Goal: Transaction & Acquisition: Book appointment/travel/reservation

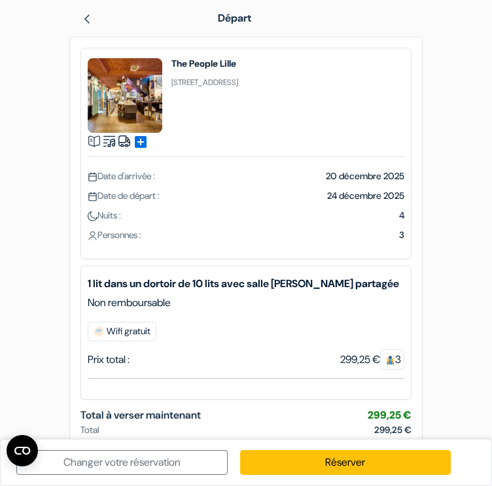
click at [90, 20] on img at bounding box center [87, 19] width 10 height 10
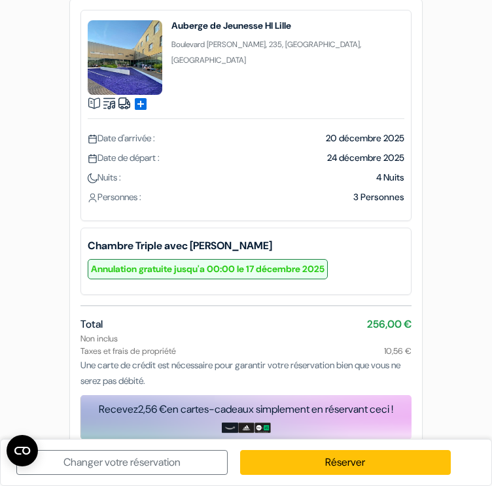
scroll to position [47, 0]
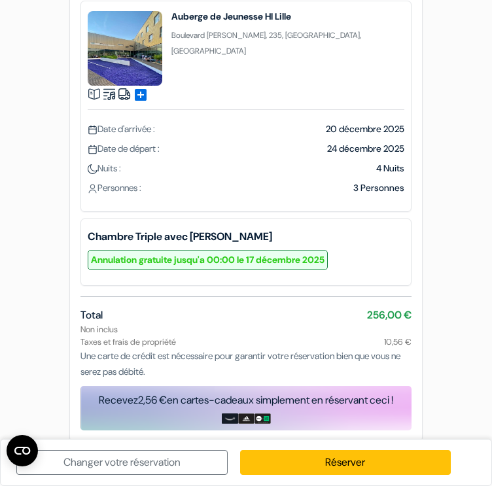
click at [463, 69] on form "Départ add_box Auberge de Jeunesse HI Lille Boulevard Paul Painlevé, 235, Lille…" at bounding box center [246, 197] width 492 height 489
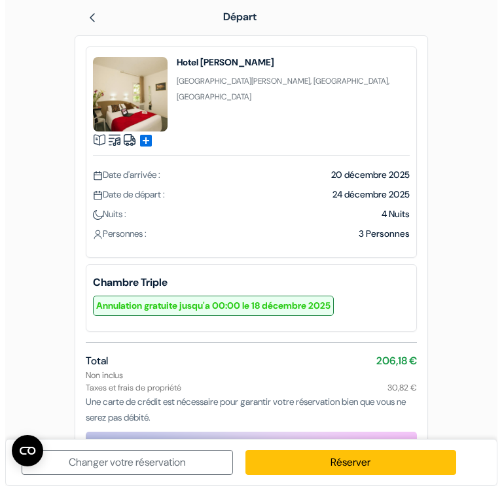
scroll to position [1, 0]
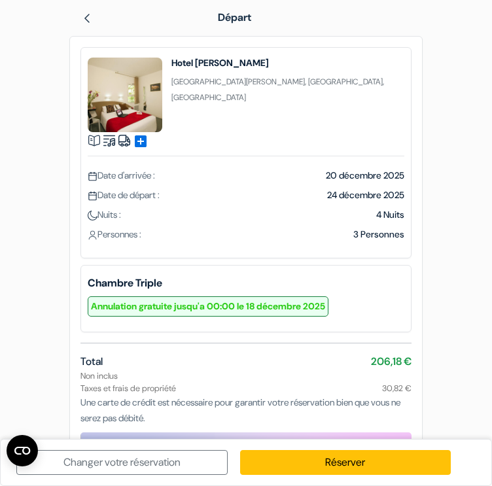
click at [143, 139] on span "add_box" at bounding box center [141, 142] width 16 height 16
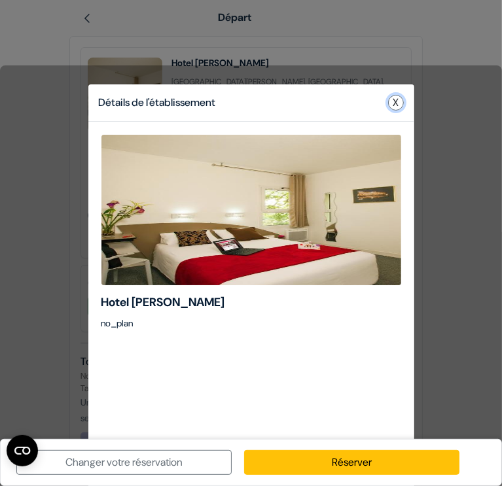
click at [388, 104] on button "X" at bounding box center [396, 103] width 16 height 16
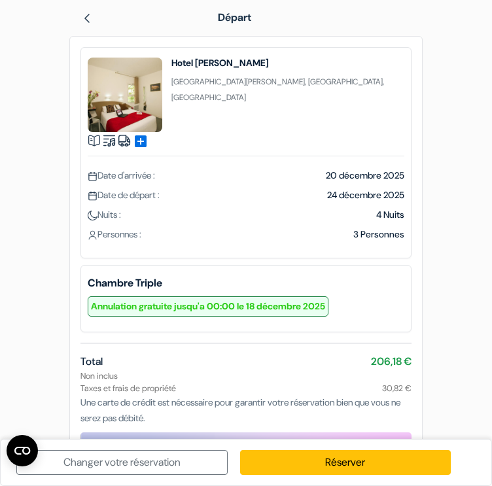
scroll to position [1, 0]
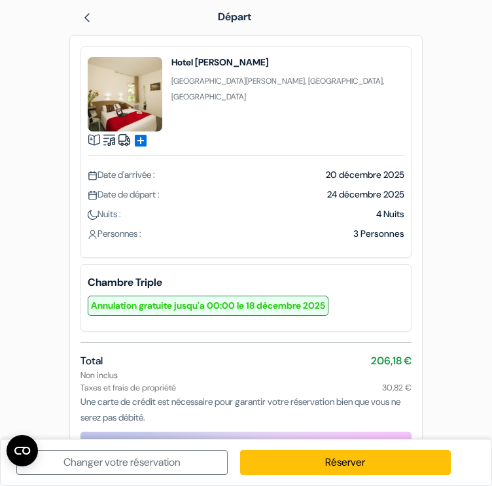
click at [82, 10] on link at bounding box center [87, 17] width 10 height 14
